Goal: Information Seeking & Learning: Understand process/instructions

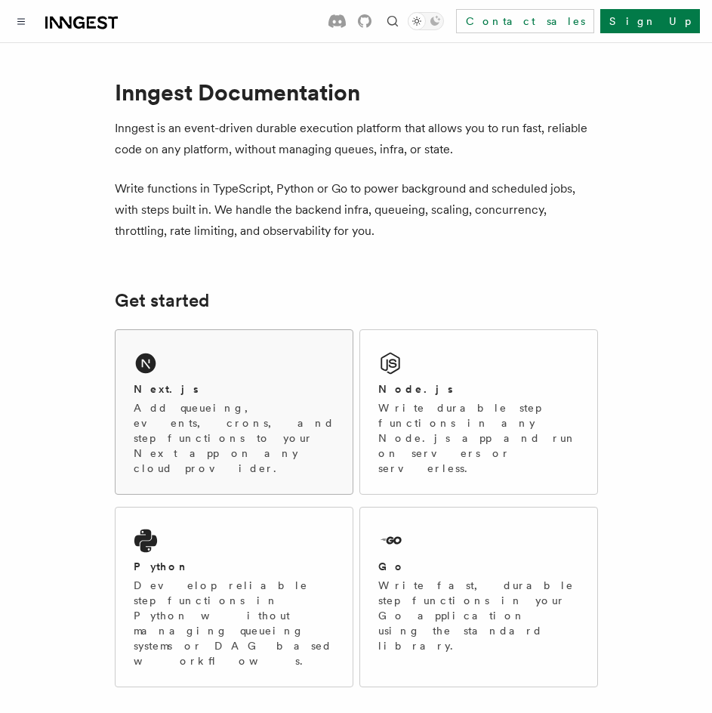
click at [241, 369] on div "Next.js Add queueing, events, crons, and step functions to your Next app on any…" at bounding box center [233, 412] width 237 height 164
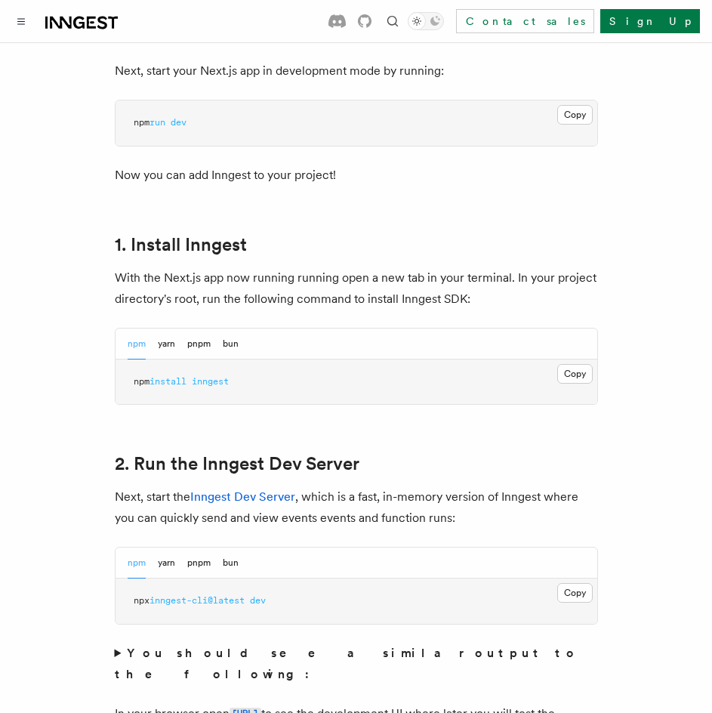
scroll to position [830, 0]
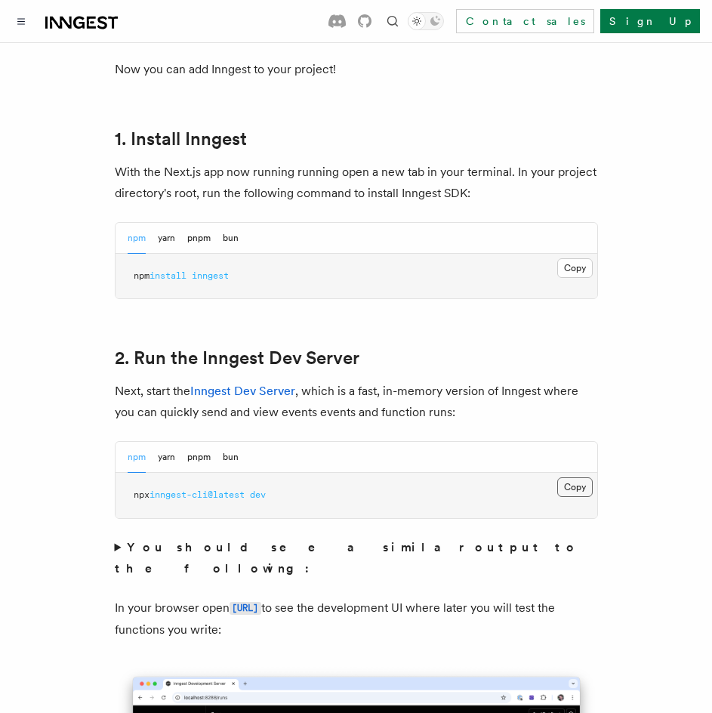
click at [574, 477] on button "Copy Copied" at bounding box center [574, 487] width 35 height 20
click at [572, 477] on button "Copy Copied" at bounding box center [574, 487] width 35 height 20
